Goal: Information Seeking & Learning: Learn about a topic

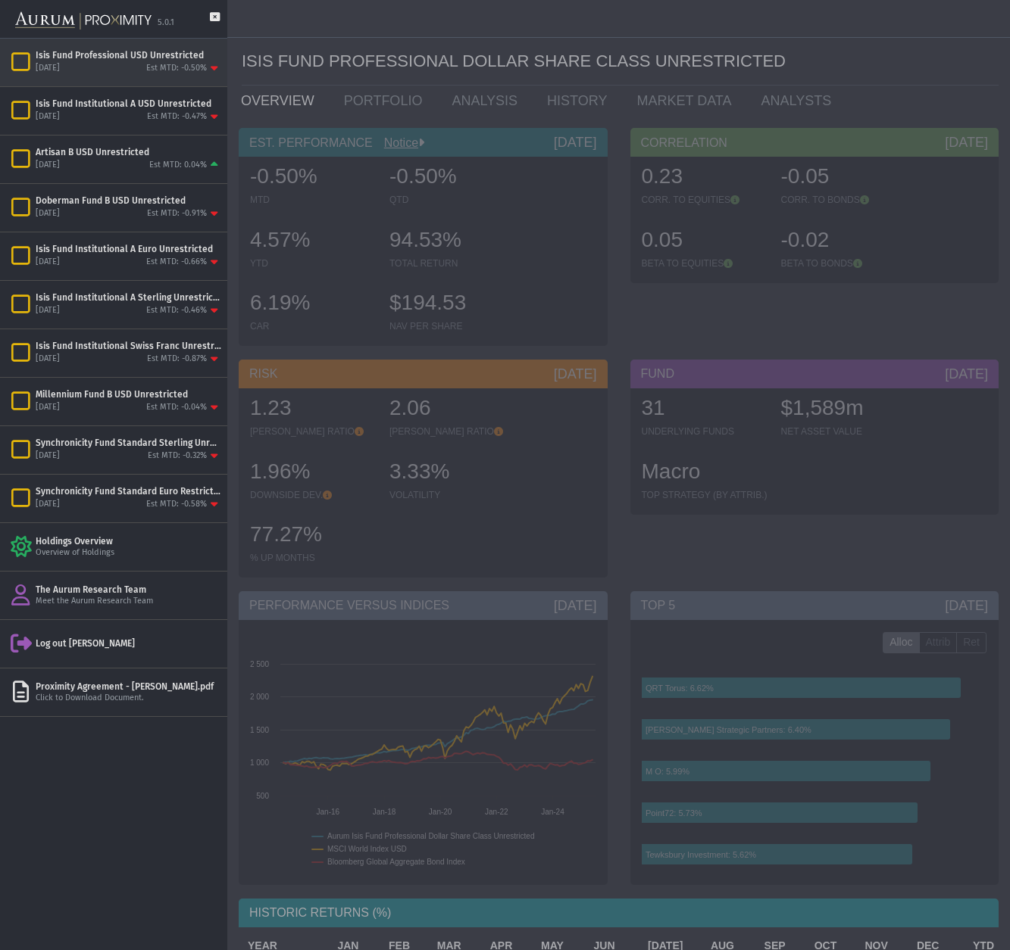
click at [126, 60] on div "Isis Fund Professional USD Unrestricted" at bounding box center [129, 55] width 186 height 12
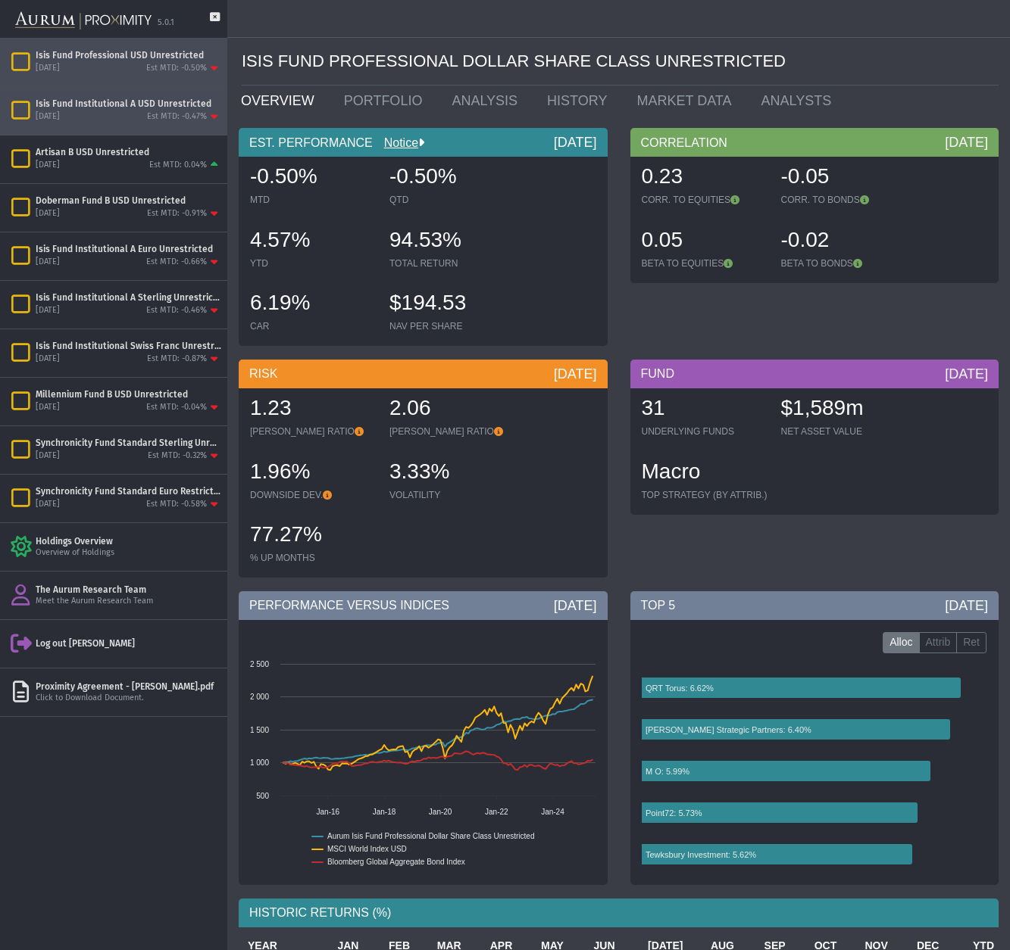
click at [138, 107] on div "Isis Fund Institutional A USD Unrestricted" at bounding box center [129, 104] width 186 height 12
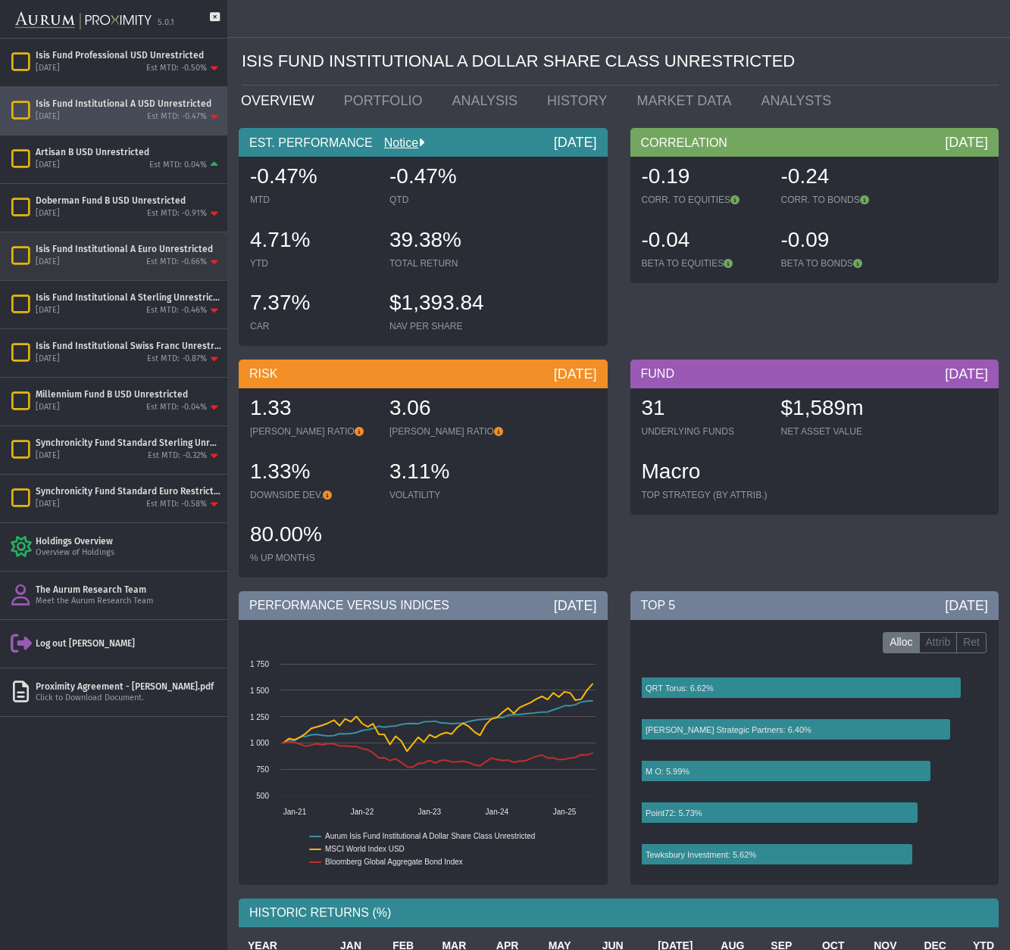
click at [123, 257] on div "[DATE] Est MTD: -0.66%" at bounding box center [129, 263] width 186 height 14
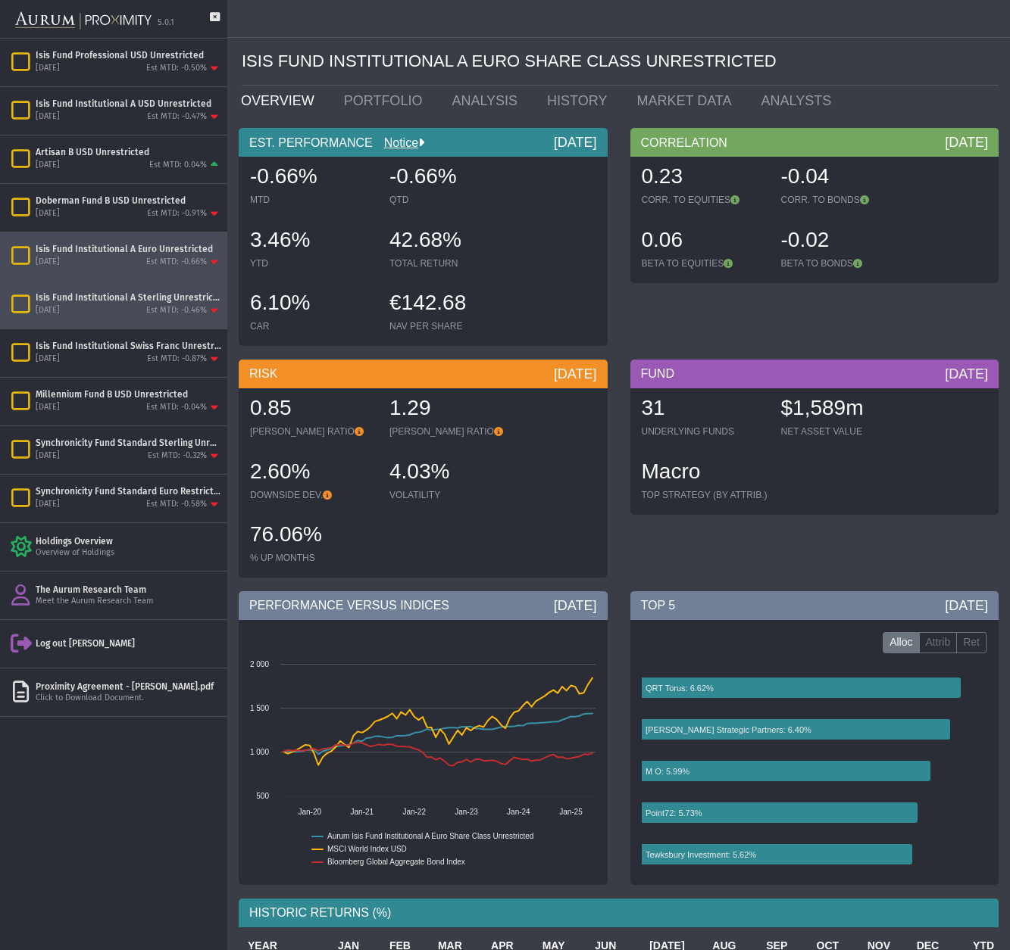
click at [145, 302] on div "Isis Fund Institutional A Sterling Unrestricted" at bounding box center [129, 298] width 186 height 12
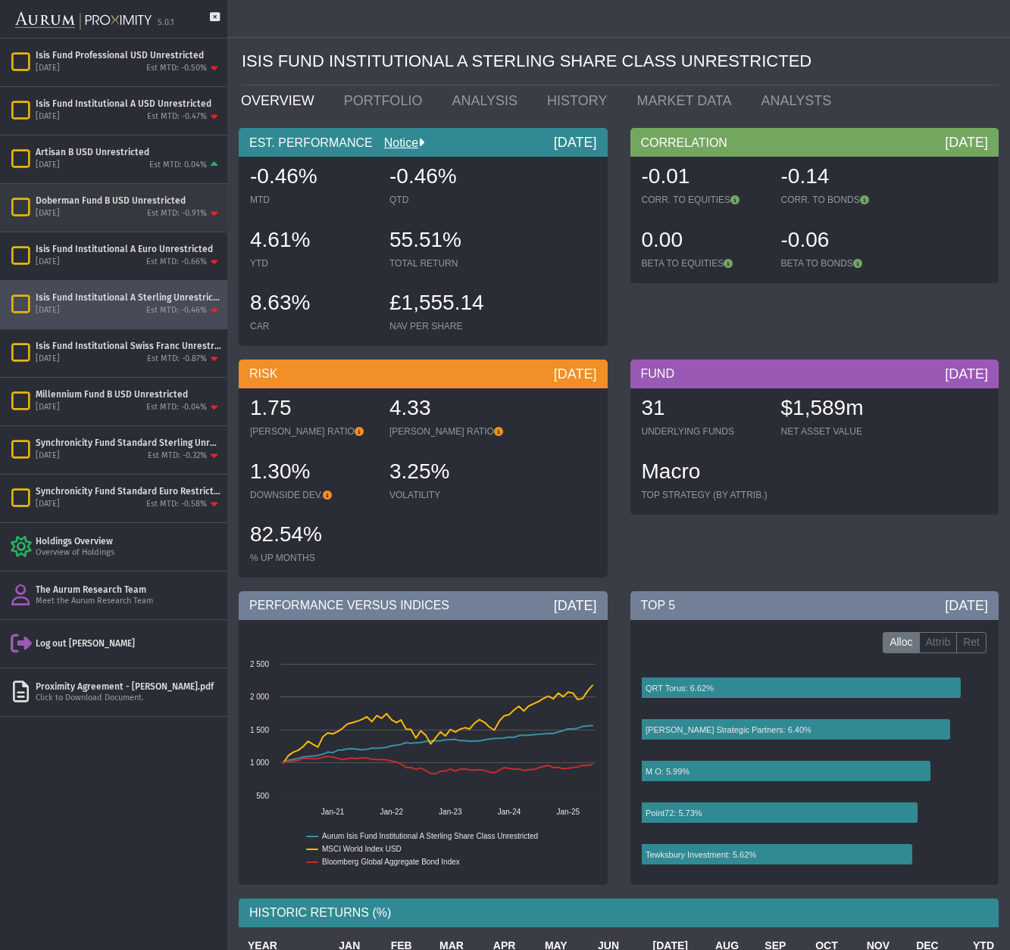
click at [71, 201] on div "Doberman Fund B USD Unrestricted" at bounding box center [129, 201] width 186 height 12
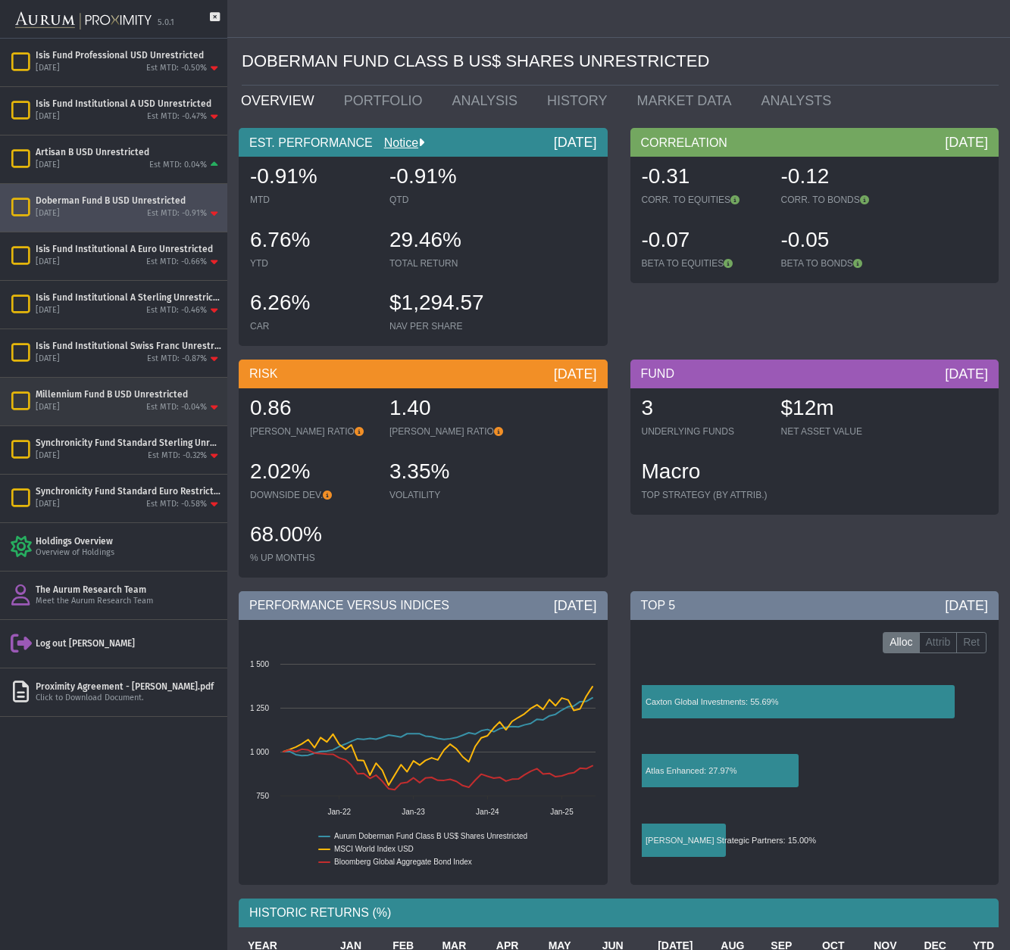
click at [86, 394] on div "Millennium Fund B USD Unrestricted" at bounding box center [129, 395] width 186 height 12
